Goal: Task Accomplishment & Management: Use online tool/utility

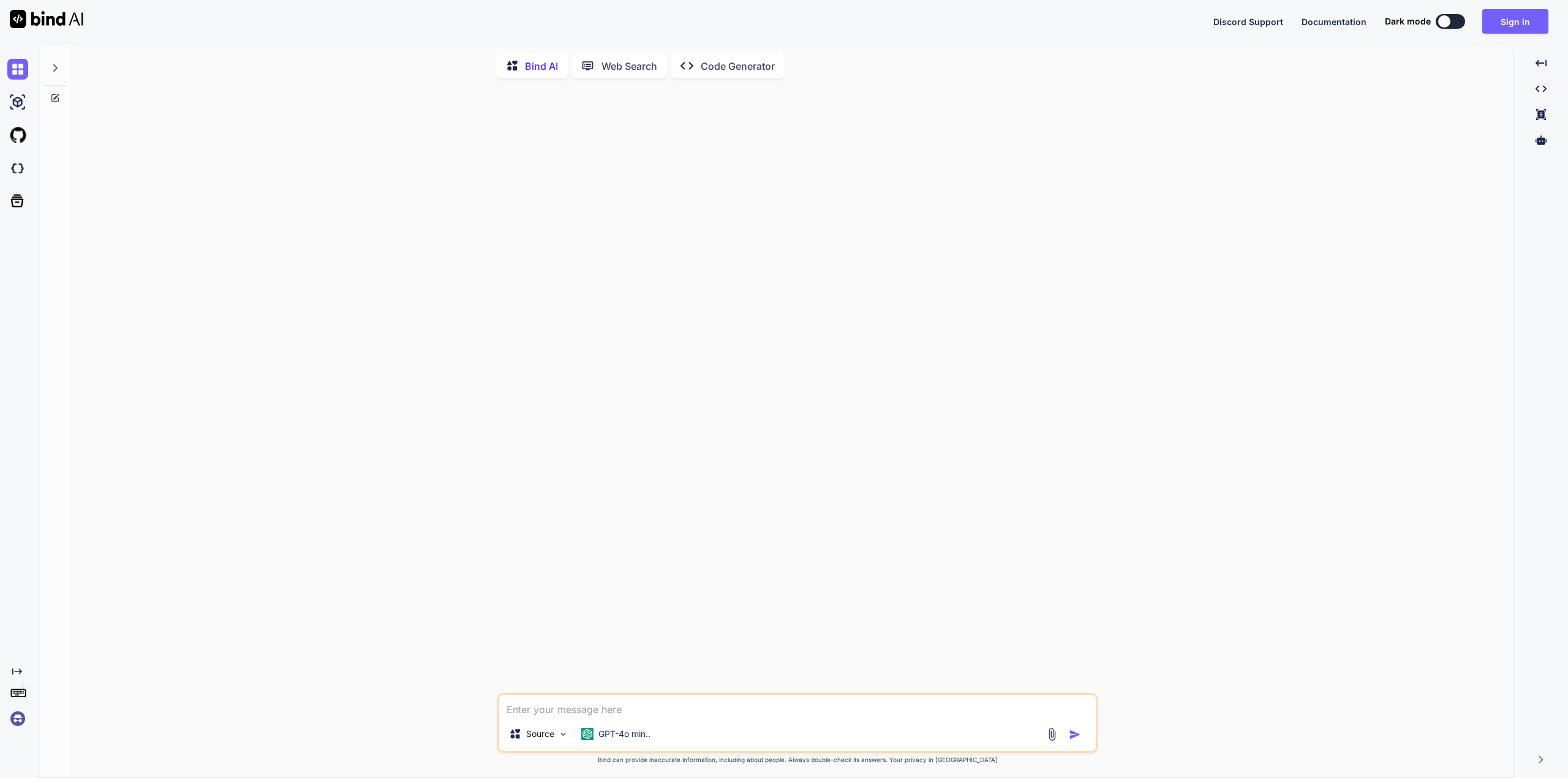
type textarea "x"
click at [1512, 24] on button "Sign in" at bounding box center [1515, 22] width 66 height 25
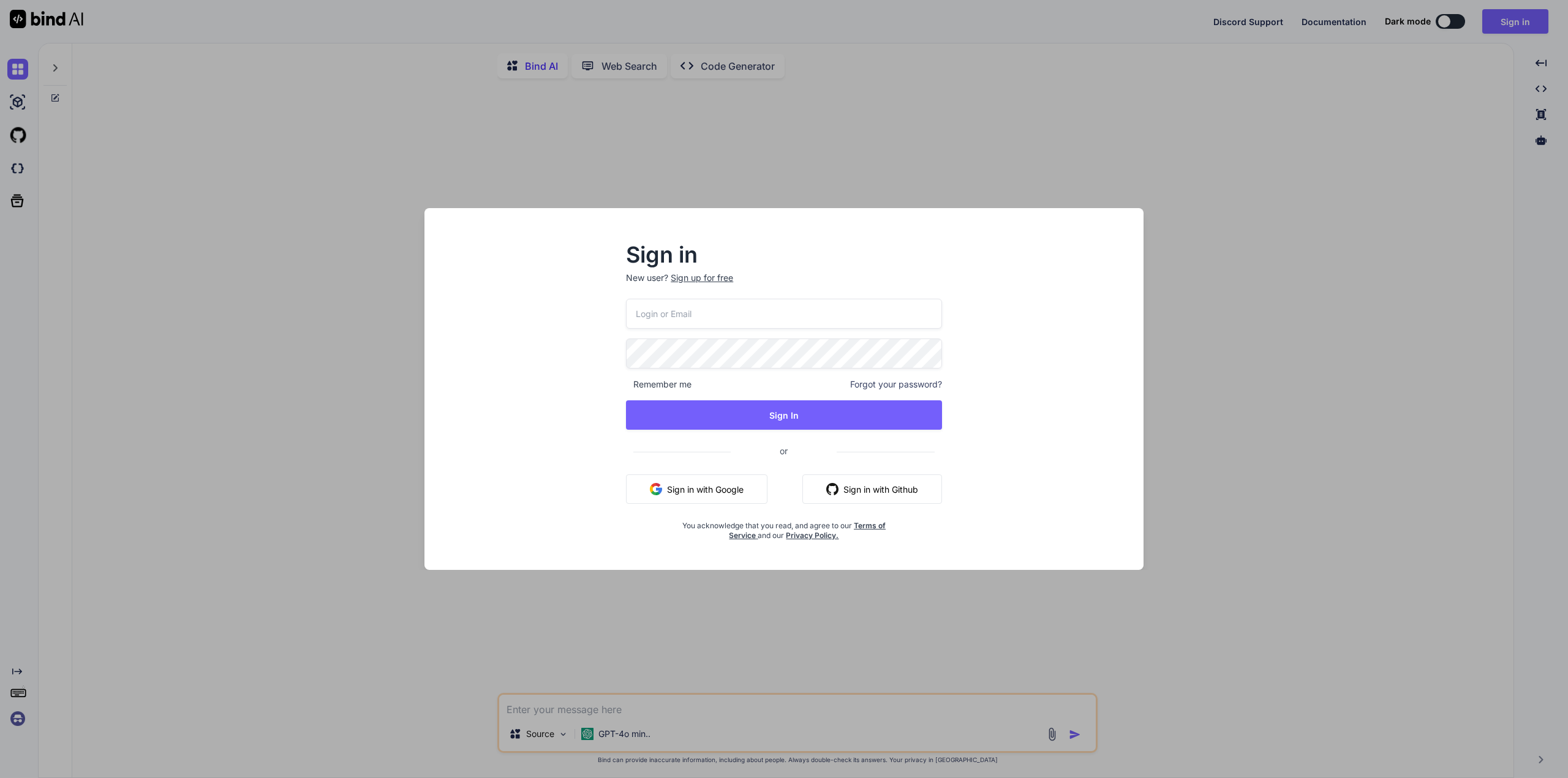
type input "m.daneth@gmail.com"
click at [787, 423] on button "Sign In" at bounding box center [784, 415] width 316 height 29
click at [785, 419] on button "Sign In" at bounding box center [784, 415] width 316 height 29
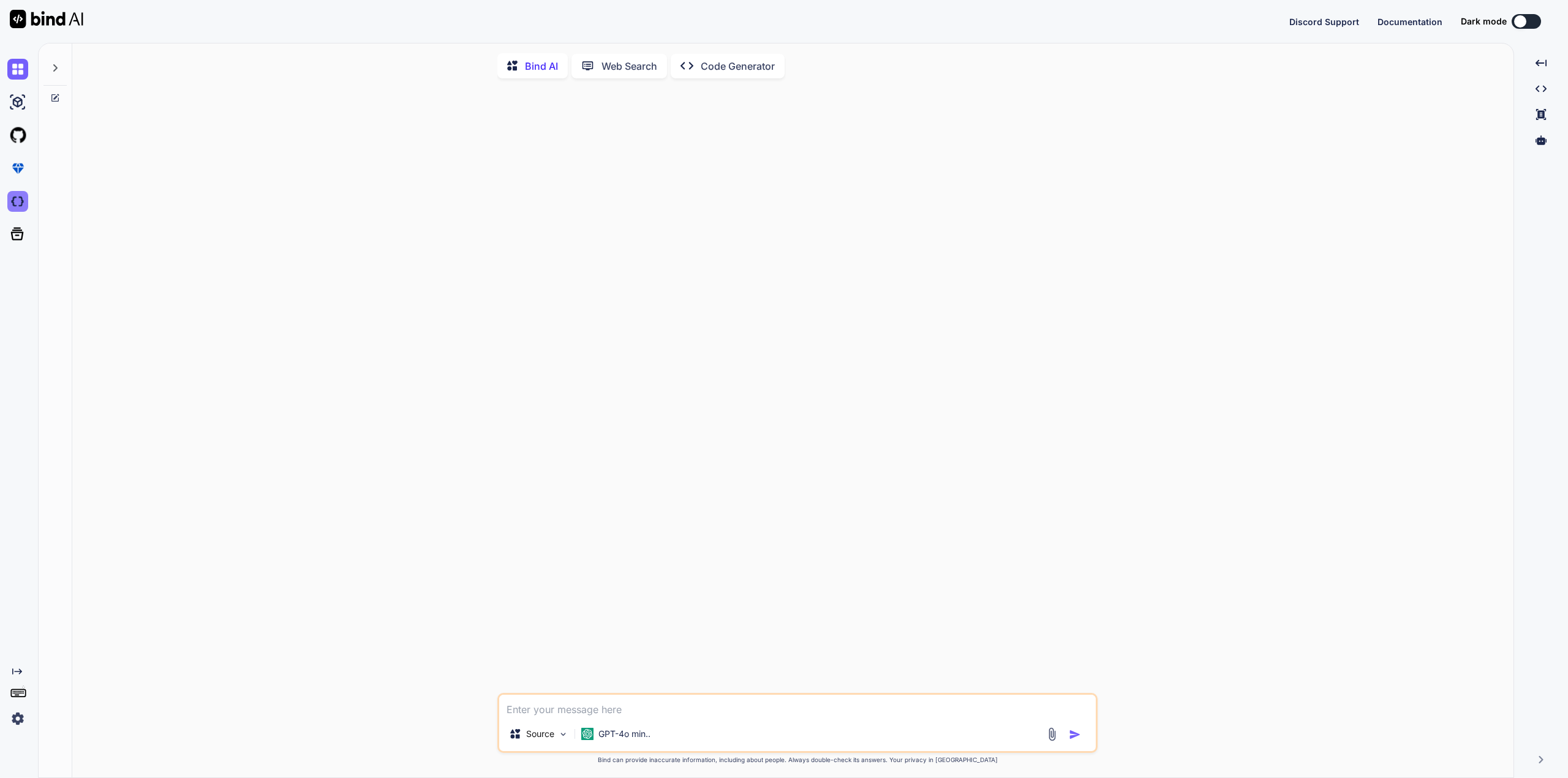
click at [14, 194] on img at bounding box center [18, 201] width 21 height 21
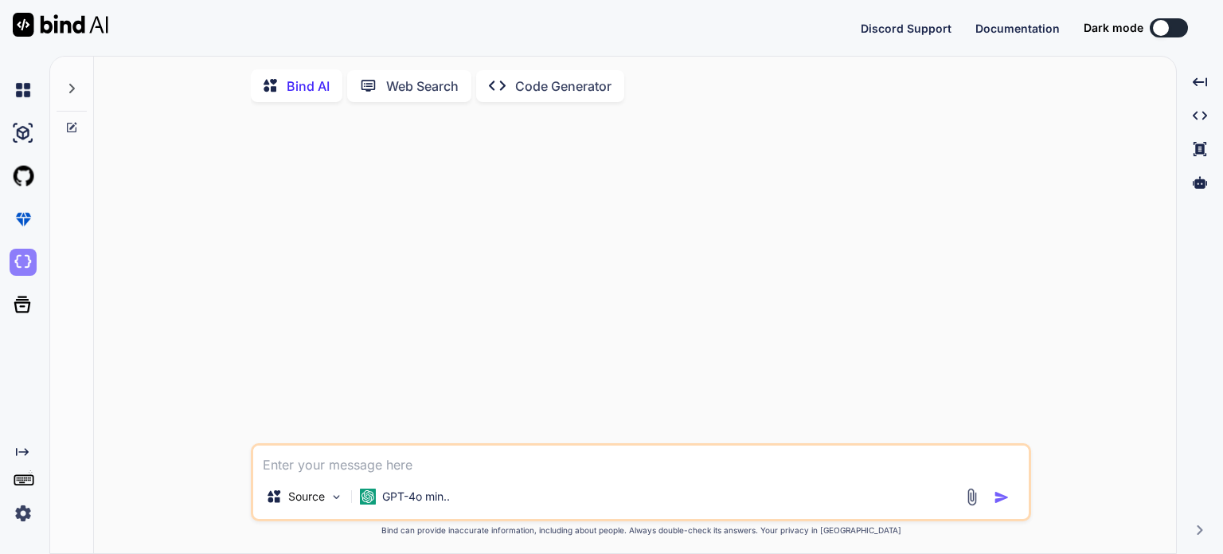
click at [19, 264] on img at bounding box center [23, 261] width 27 height 27
type textarea "x"
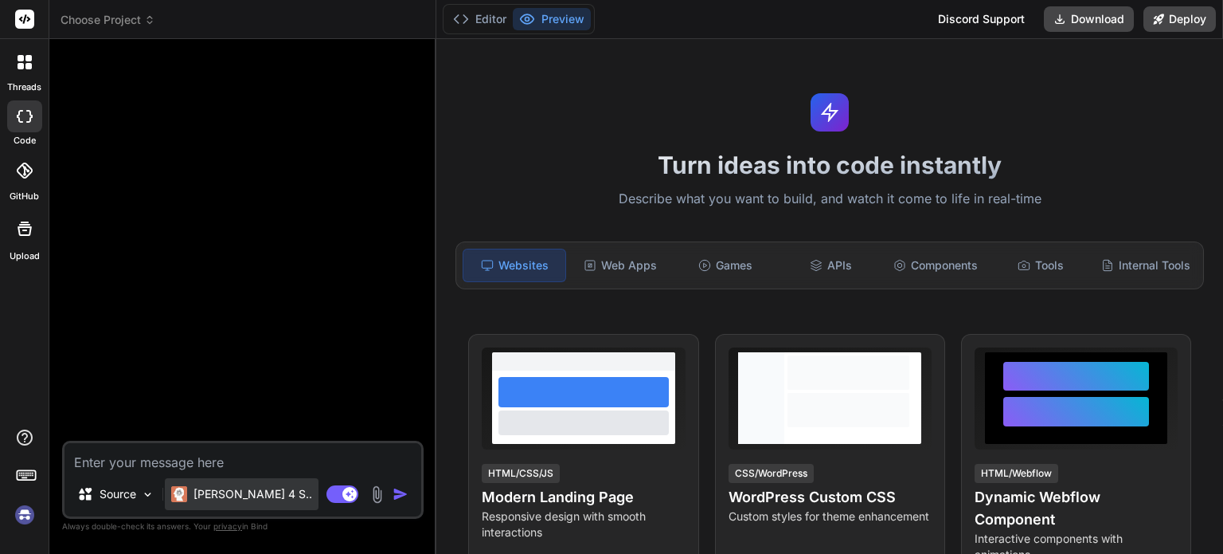
click at [244, 272] on p "[PERSON_NAME] 4 S.." at bounding box center [253, 494] width 119 height 16
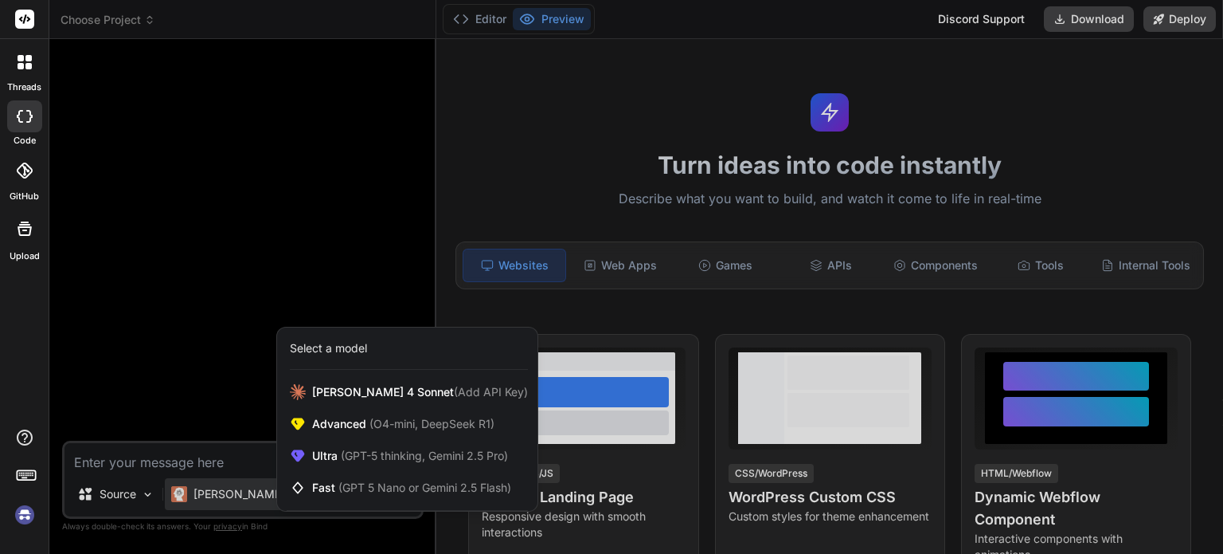
click at [150, 155] on div at bounding box center [611, 277] width 1223 height 554
type textarea "x"
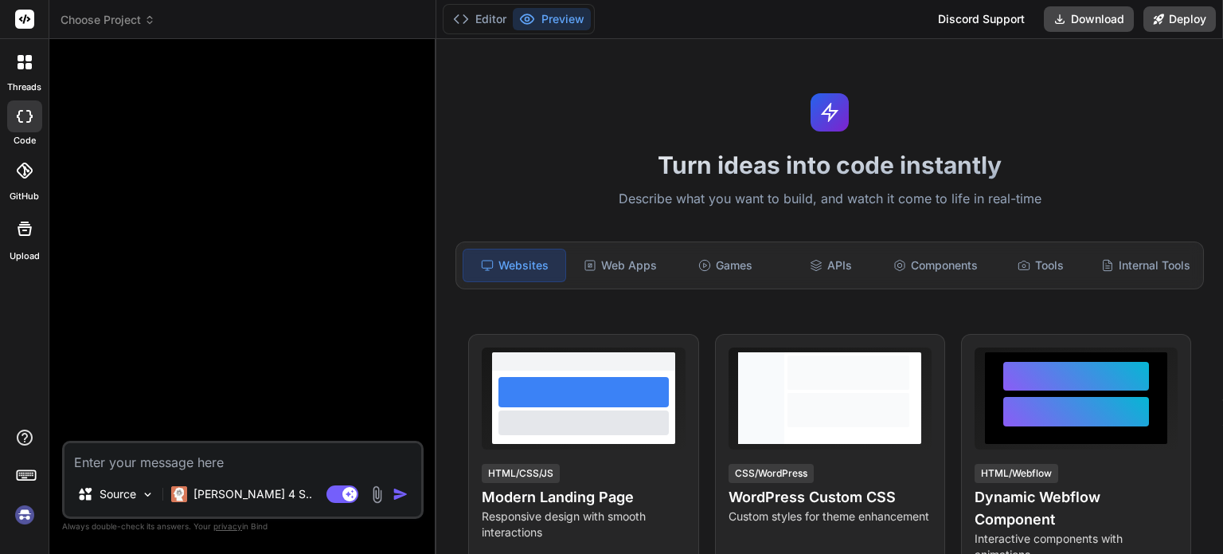
click at [139, 24] on span "Choose Project" at bounding box center [108, 20] width 95 height 16
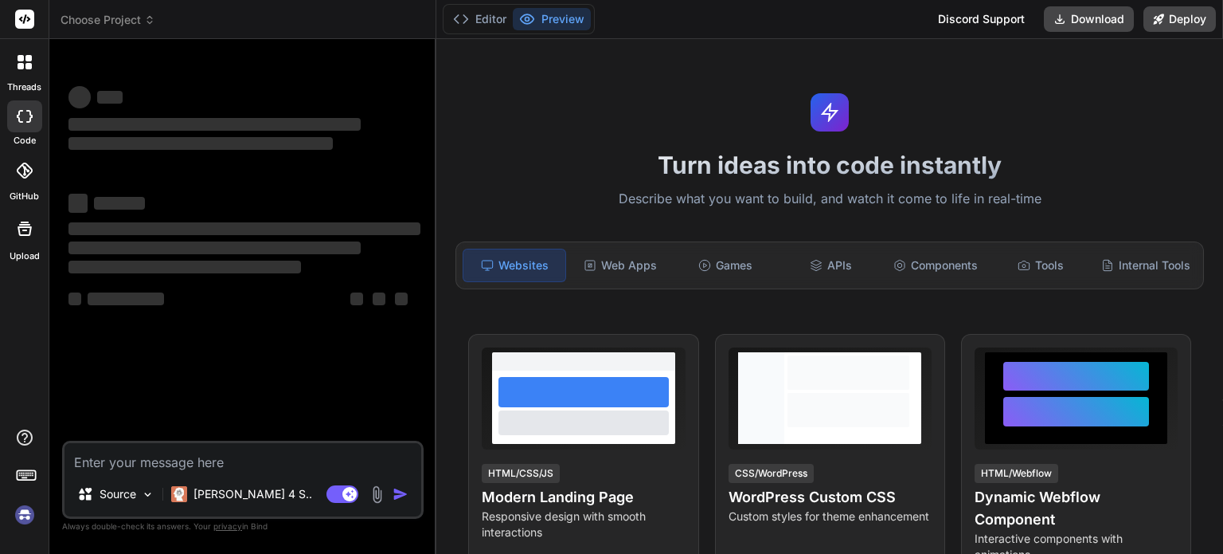
type textarea "x"
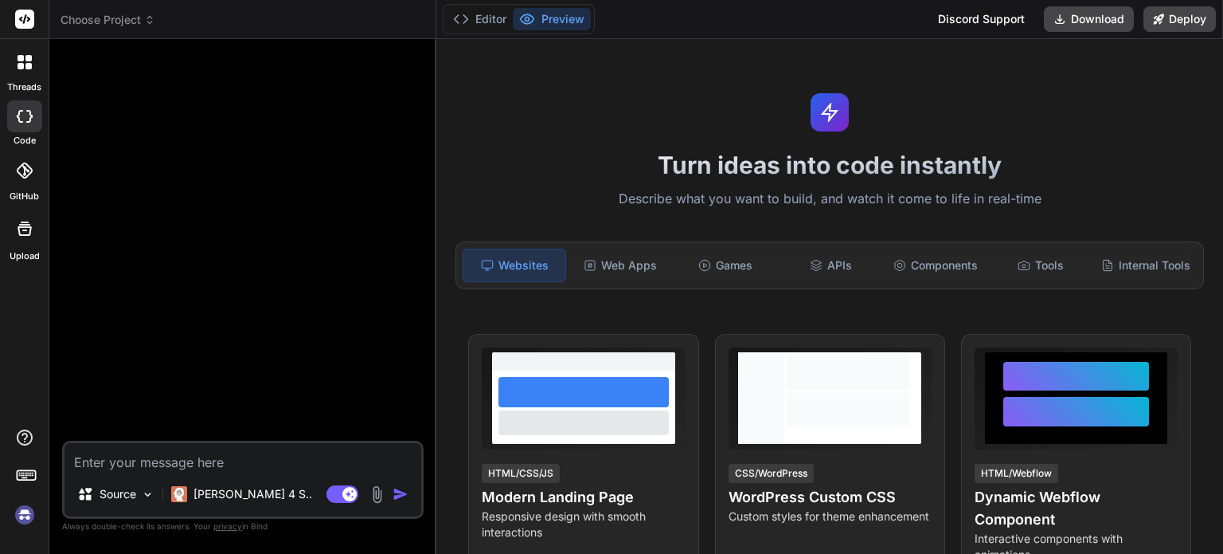
click at [147, 18] on icon at bounding box center [149, 19] width 11 height 11
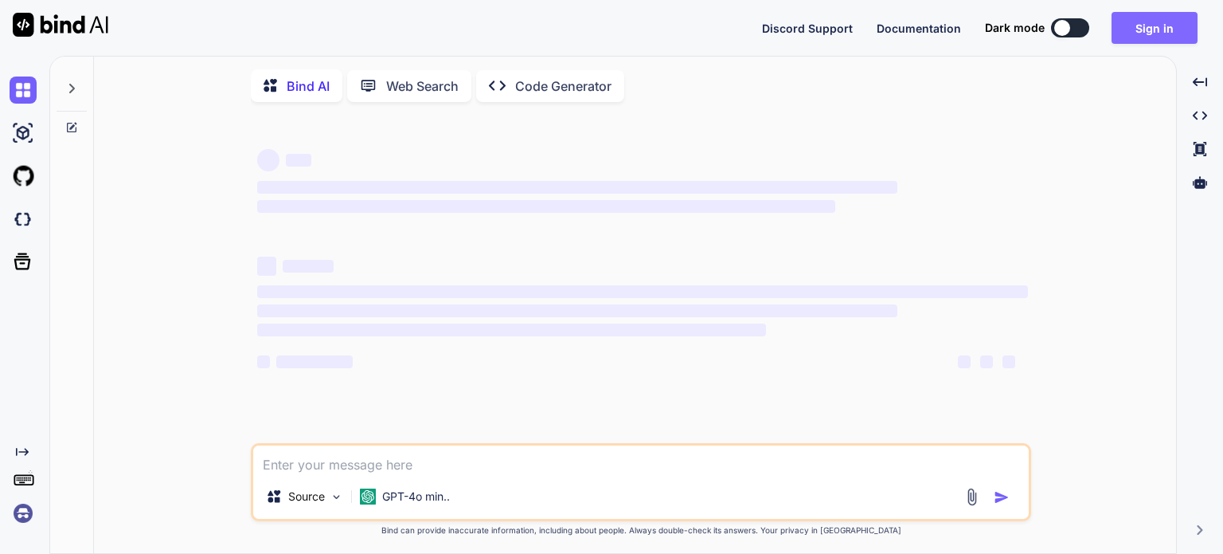
click at [1159, 25] on button "Sign in" at bounding box center [1155, 28] width 86 height 32
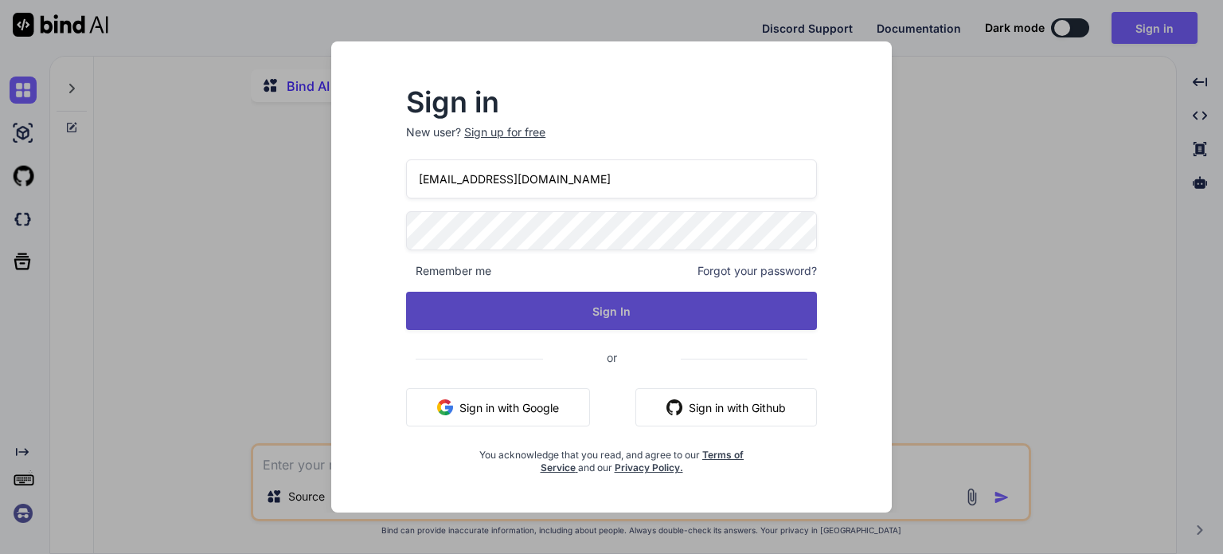
click at [648, 295] on button "Sign In" at bounding box center [611, 311] width 411 height 38
click at [618, 319] on button "Sign In" at bounding box center [611, 311] width 411 height 38
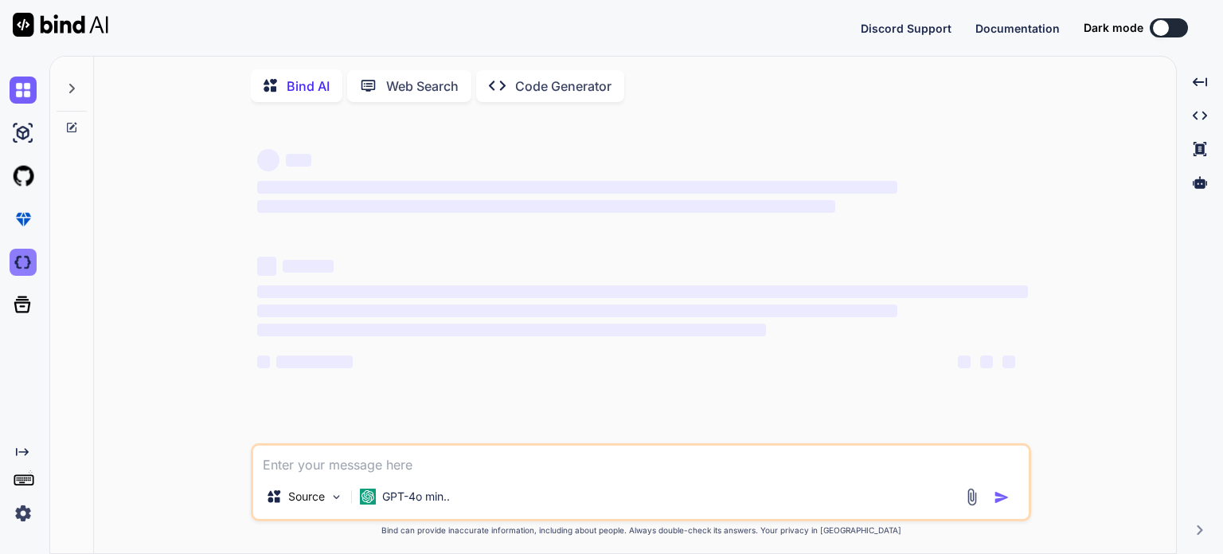
click at [22, 264] on img at bounding box center [23, 261] width 27 height 27
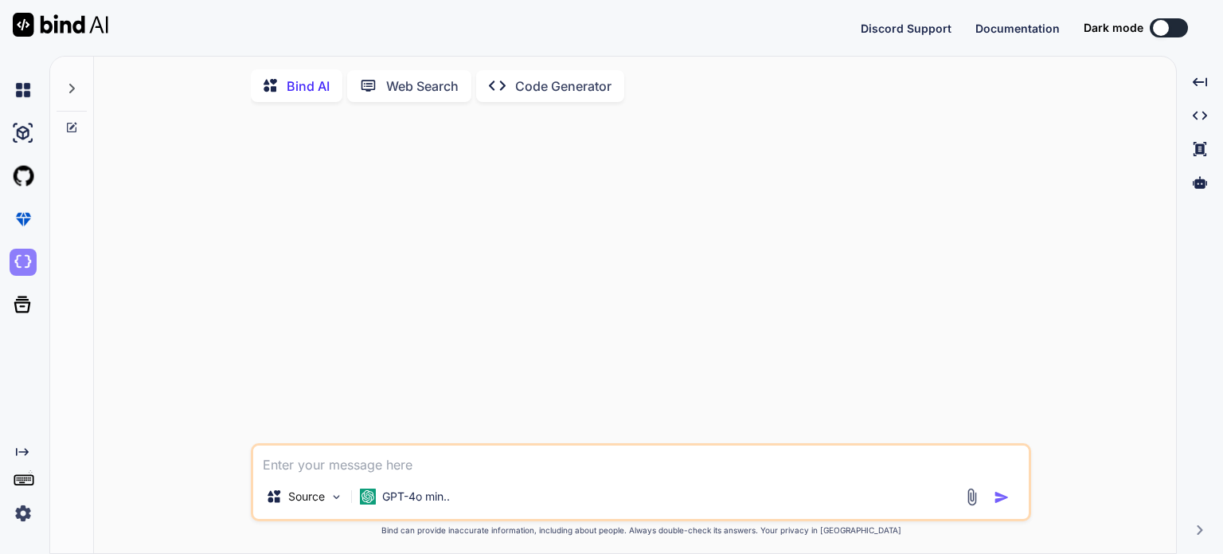
type textarea "x"
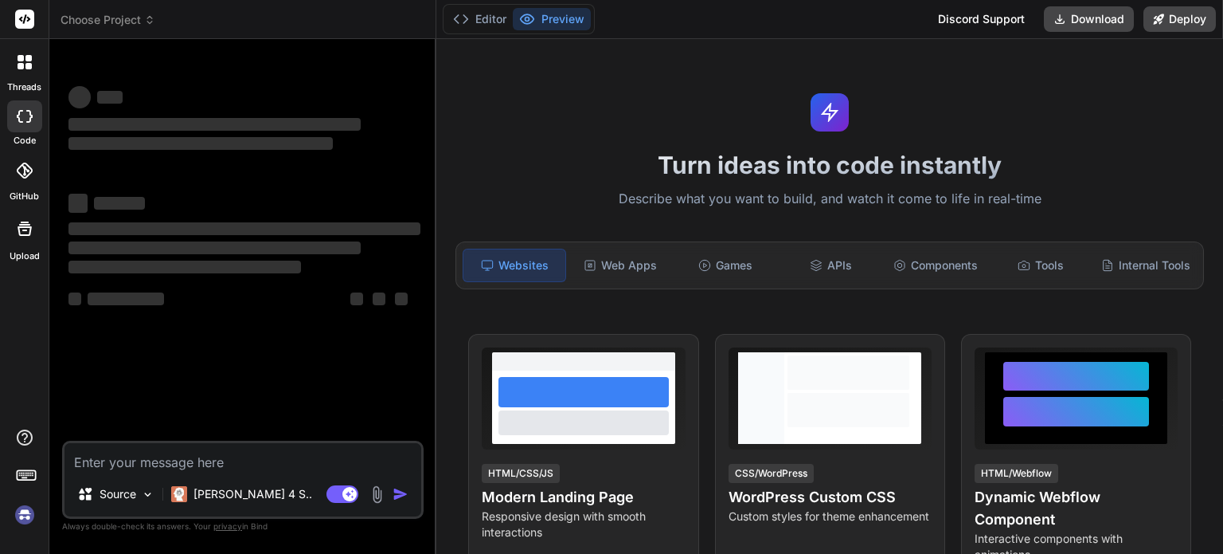
click at [131, 22] on span "Choose Project" at bounding box center [108, 20] width 95 height 16
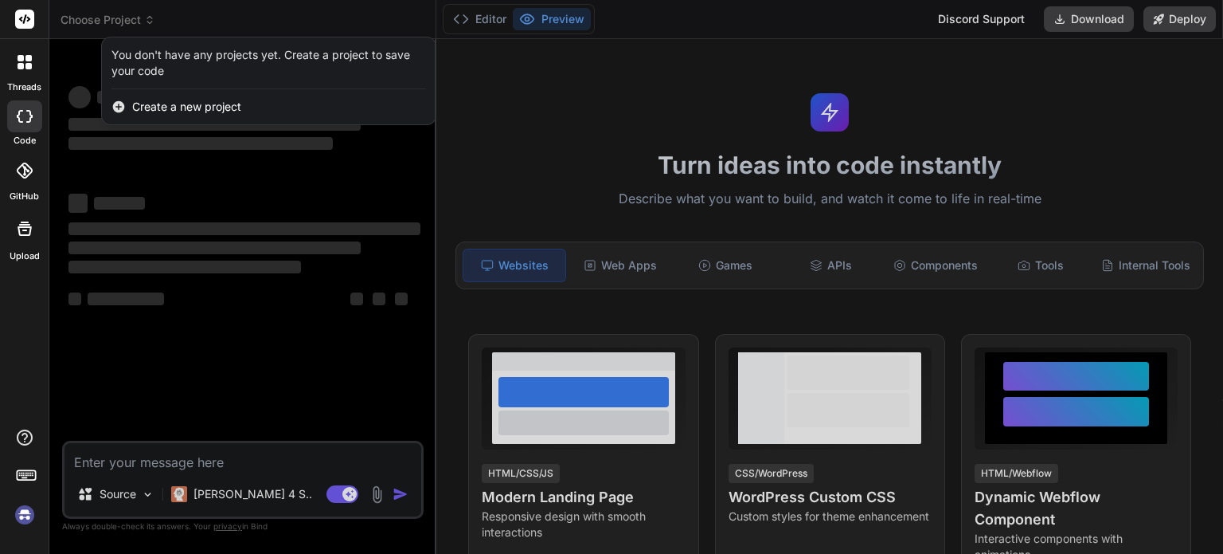
type textarea "x"
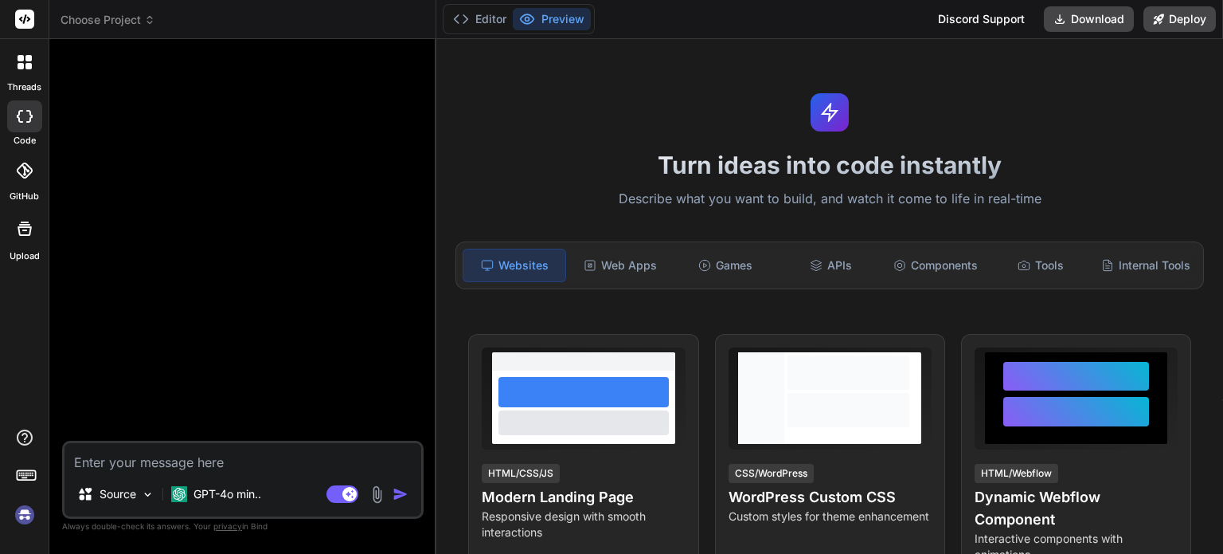
type textarea "x"
